Goal: Transaction & Acquisition: Purchase product/service

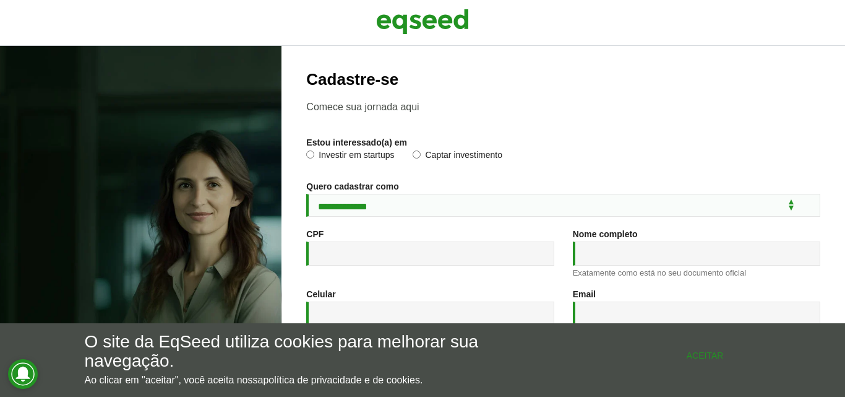
drag, startPoint x: 711, startPoint y: 360, endPoint x: 683, endPoint y: 342, distance: 33.6
click at [710, 358] on button "Aceitar" at bounding box center [705, 355] width 111 height 20
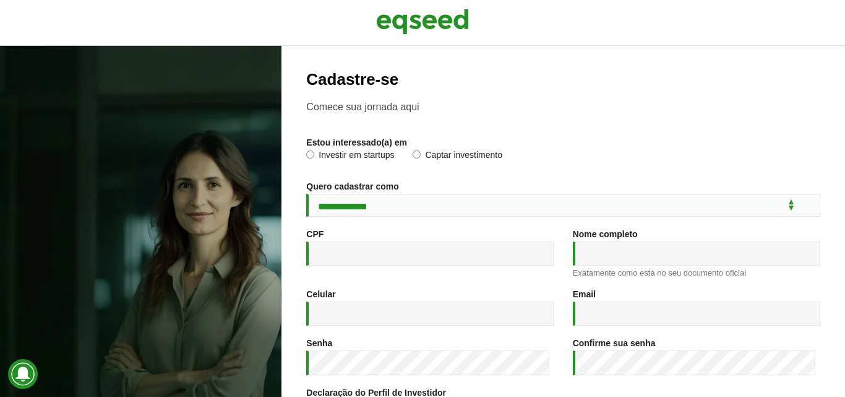
scroll to position [233, 0]
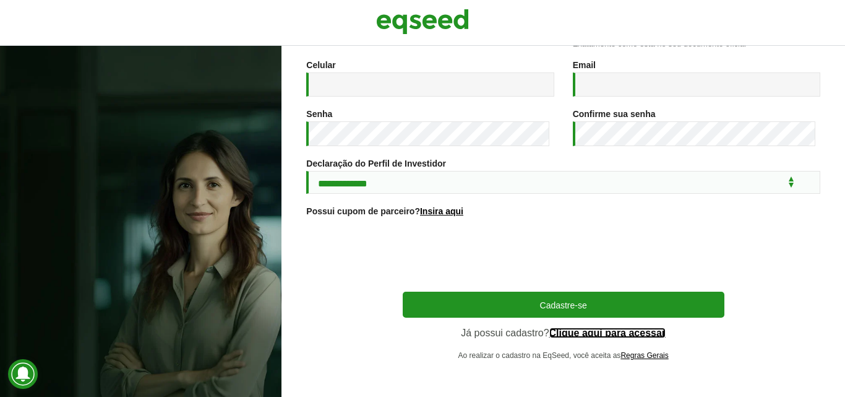
click at [582, 332] on link "Clique aqui para acessar" at bounding box center [607, 333] width 117 height 10
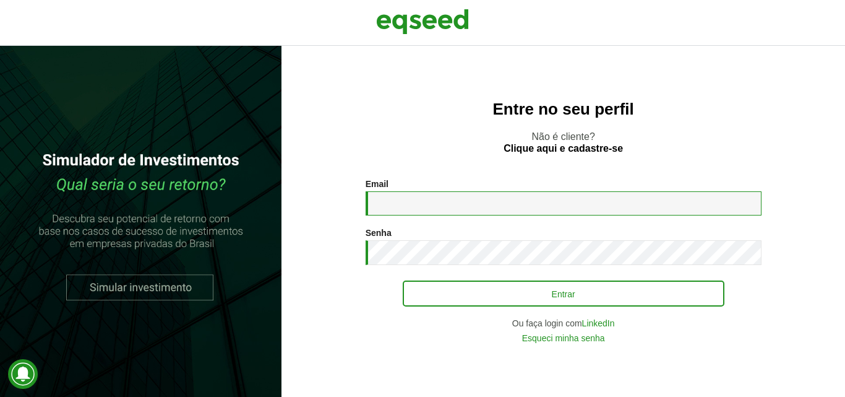
type input "**********"
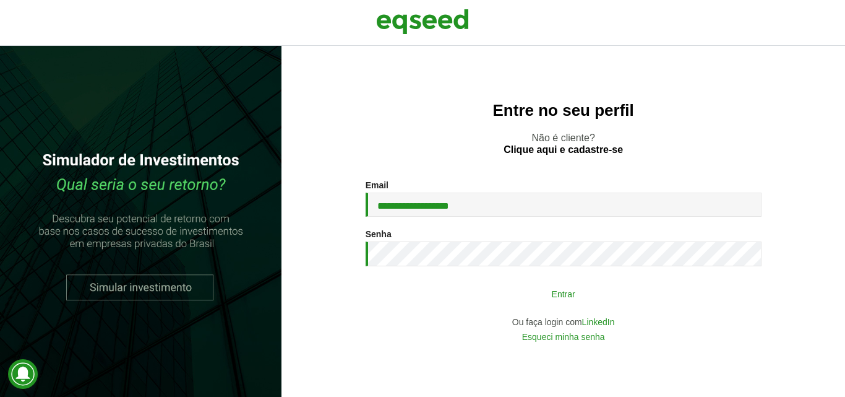
click at [540, 296] on button "Entrar" at bounding box center [564, 294] width 322 height 24
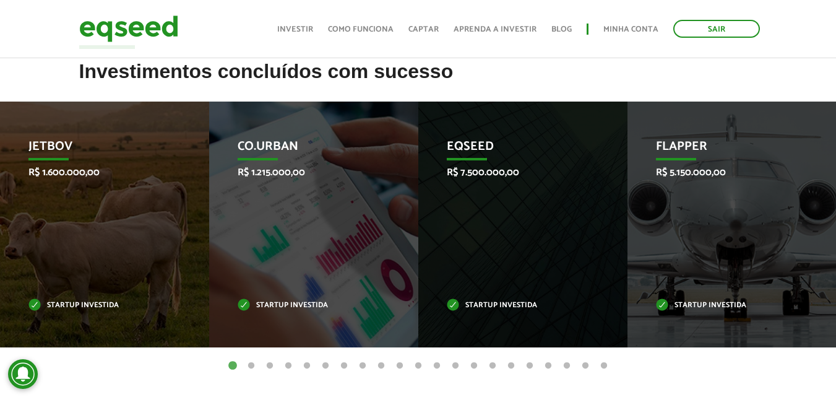
scroll to position [520, 0]
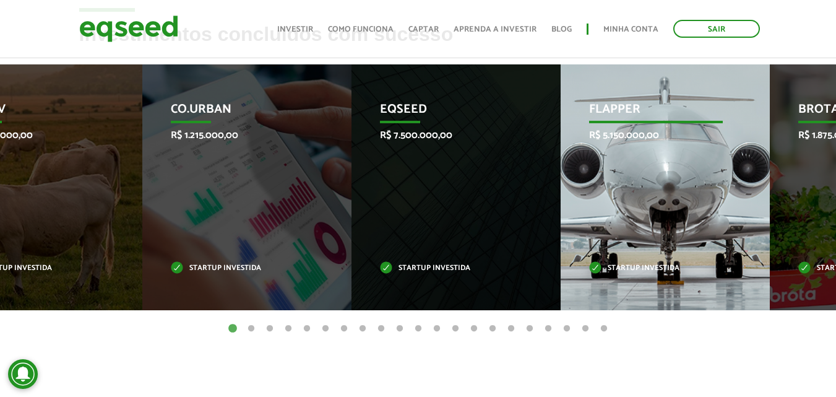
drag, startPoint x: 731, startPoint y: 202, endPoint x: 668, endPoint y: 202, distance: 63.7
click at [668, 202] on div "Flapper R$ 5.150.000,00 Startup investida" at bounding box center [656, 187] width 191 height 246
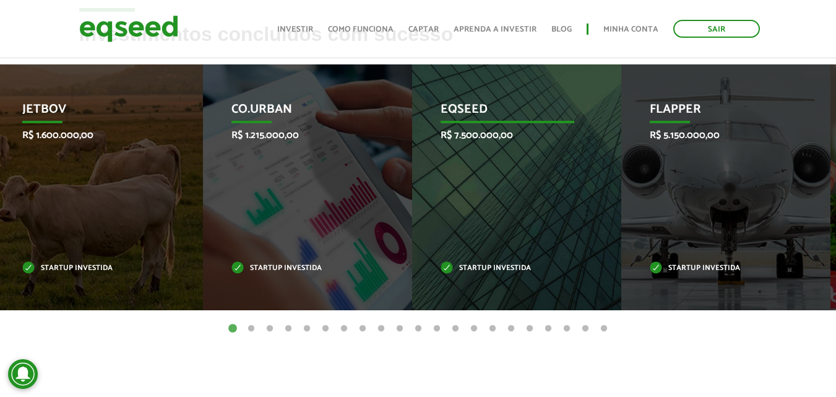
drag, startPoint x: 642, startPoint y: 204, endPoint x: 465, endPoint y: 134, distance: 190.3
click at [639, 202] on div "Flapper R$ 5.150.000,00 Startup investida" at bounding box center [716, 187] width 191 height 246
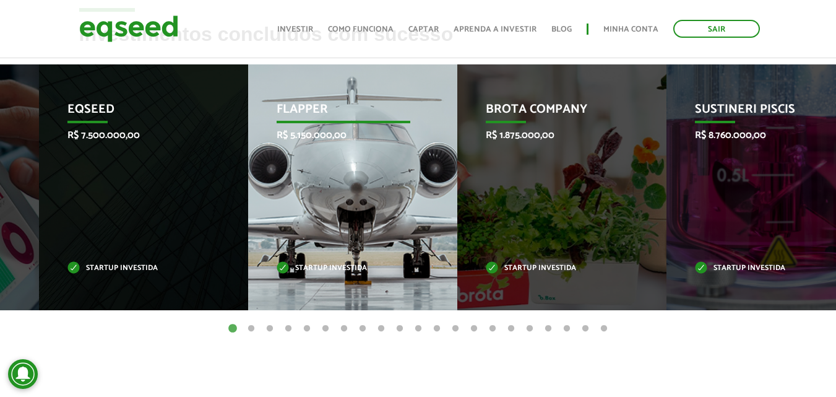
drag, startPoint x: 699, startPoint y: 196, endPoint x: 358, endPoint y: 189, distance: 341.6
click at [358, 189] on div "Flapper R$ 5.150.000,00 Startup investida" at bounding box center [343, 187] width 191 height 246
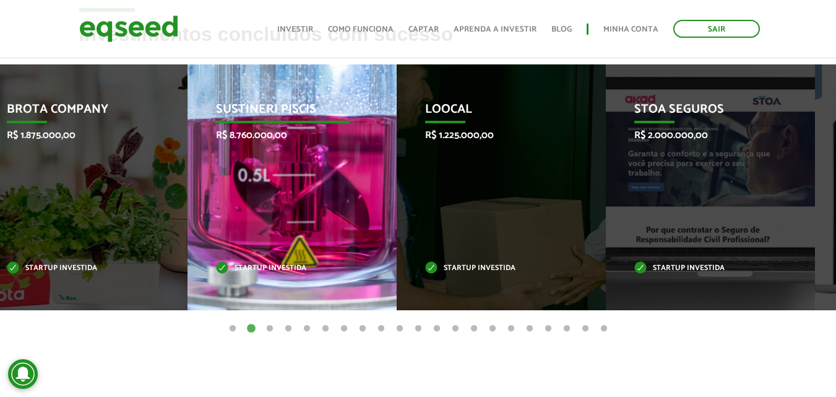
drag, startPoint x: 332, startPoint y: 192, endPoint x: 329, endPoint y: 186, distance: 6.7
click at [330, 192] on div "Sustineri Piscis R$ 8.760.000,00 Startup investida" at bounding box center [282, 187] width 191 height 246
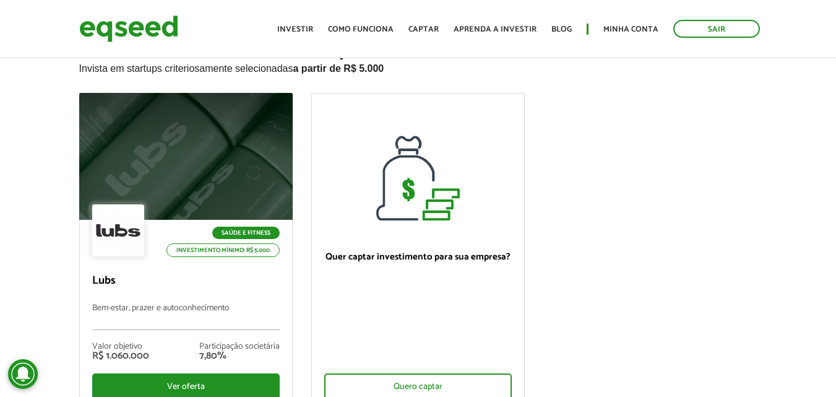
scroll to position [0, 0]
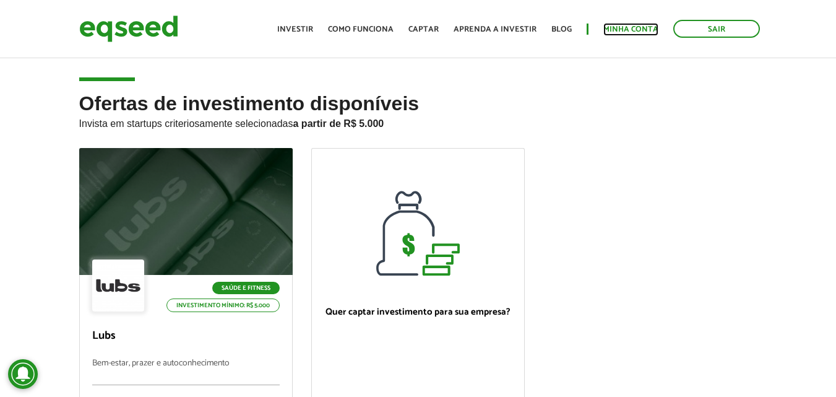
click at [621, 30] on link "Minha conta" at bounding box center [630, 29] width 55 height 8
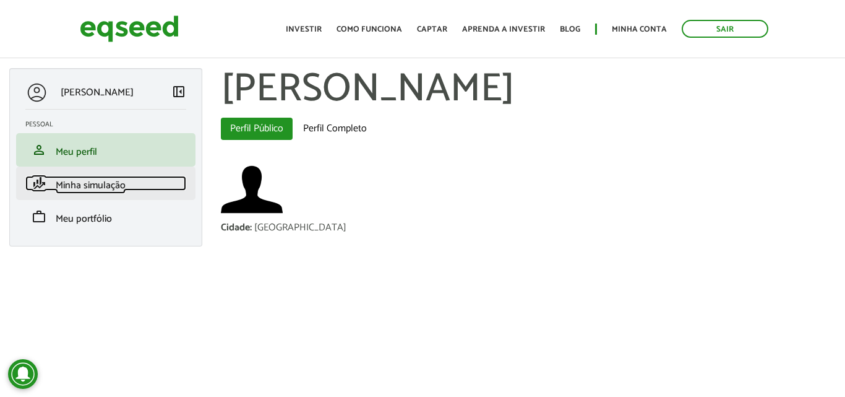
click at [108, 185] on span "Minha simulação" at bounding box center [91, 185] width 70 height 17
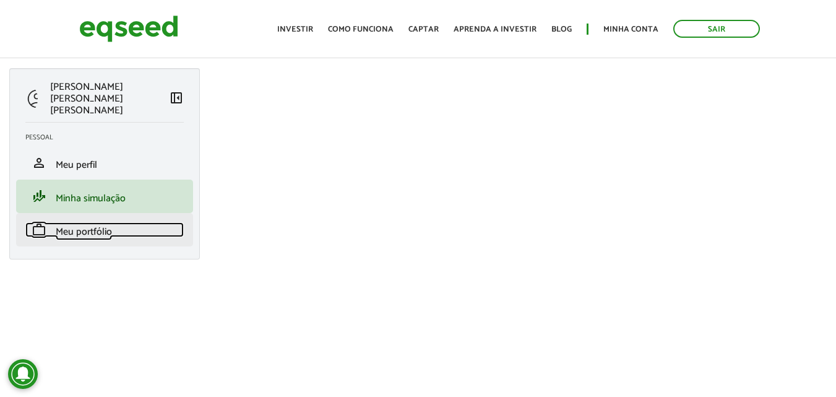
click at [90, 223] on span "Meu portfólio" at bounding box center [84, 231] width 56 height 17
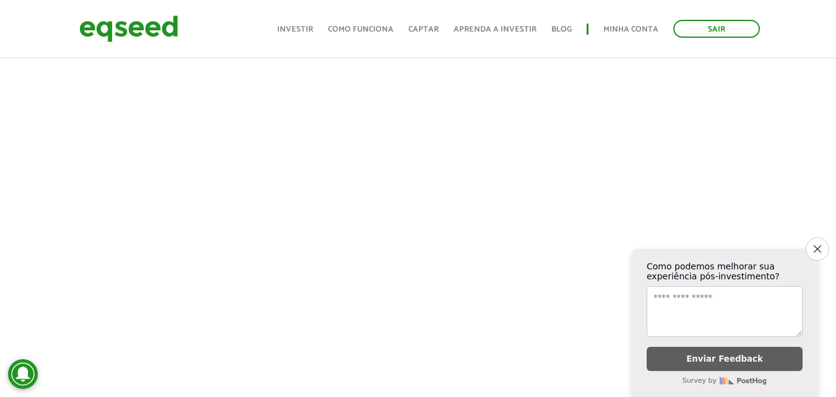
scroll to position [4, 0]
